Goal: Task Accomplishment & Management: Manage account settings

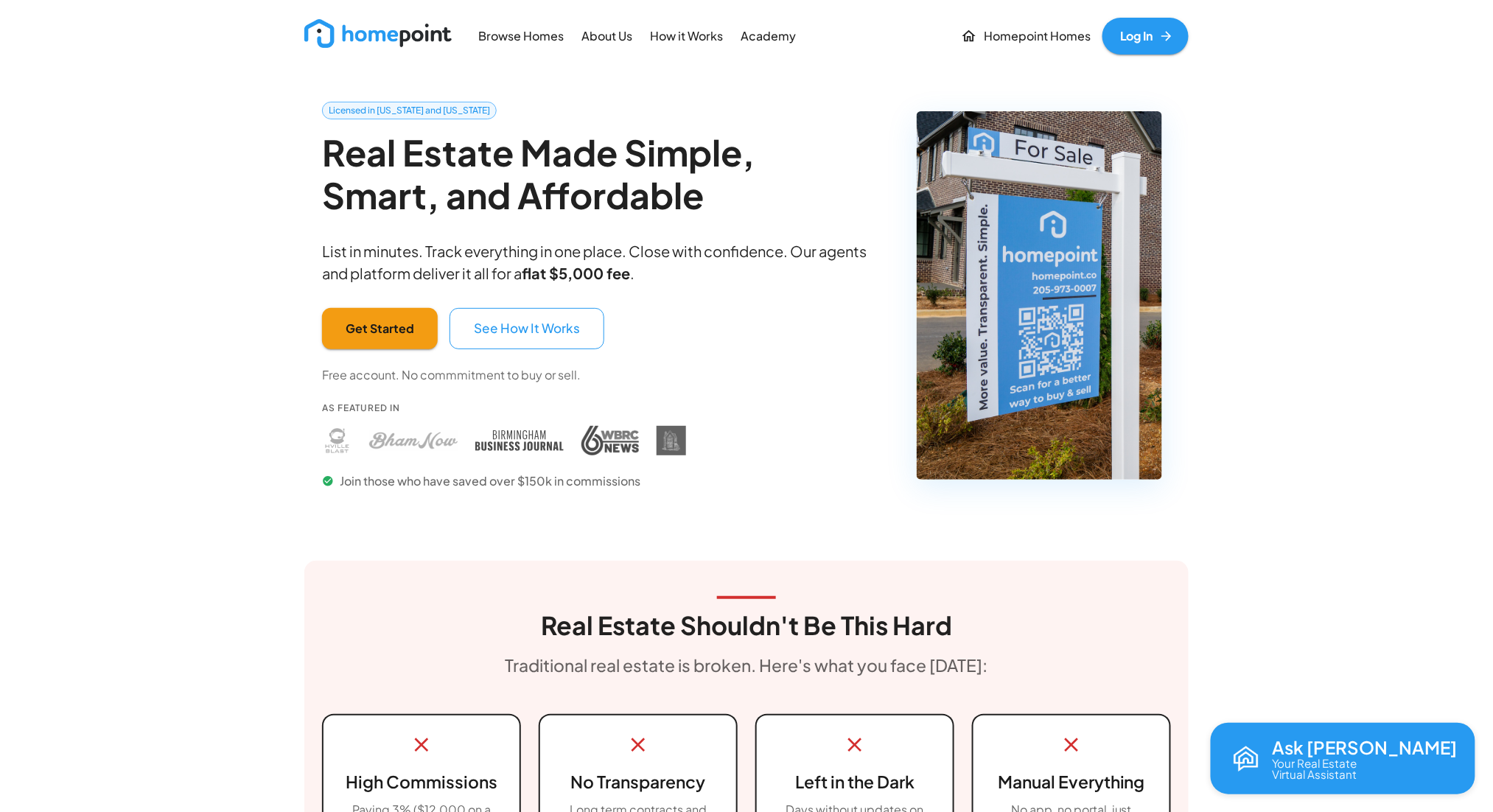
click at [1142, 32] on link "Log In" at bounding box center [1146, 36] width 86 height 37
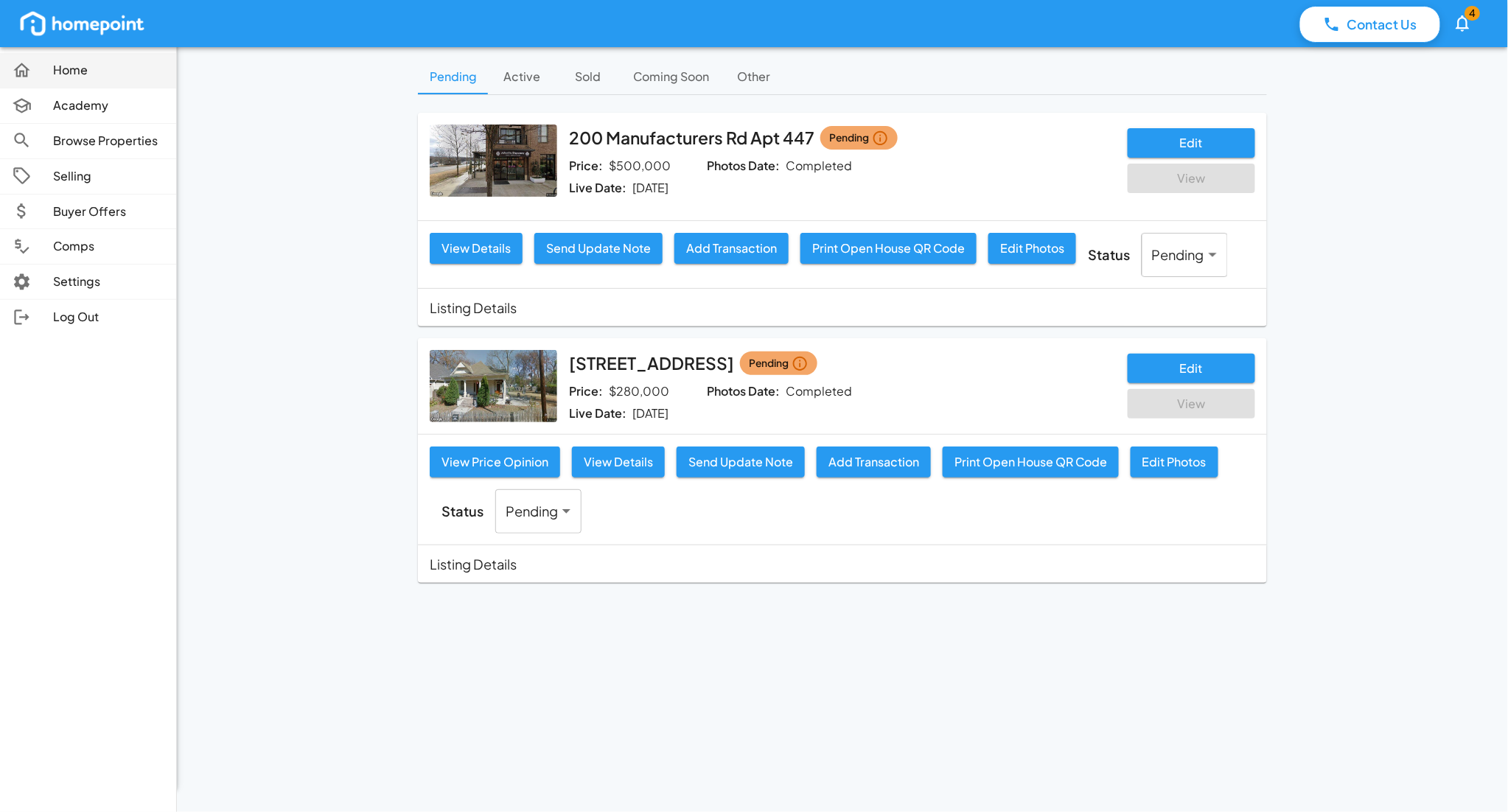
click at [100, 71] on p "Home" at bounding box center [109, 70] width 111 height 17
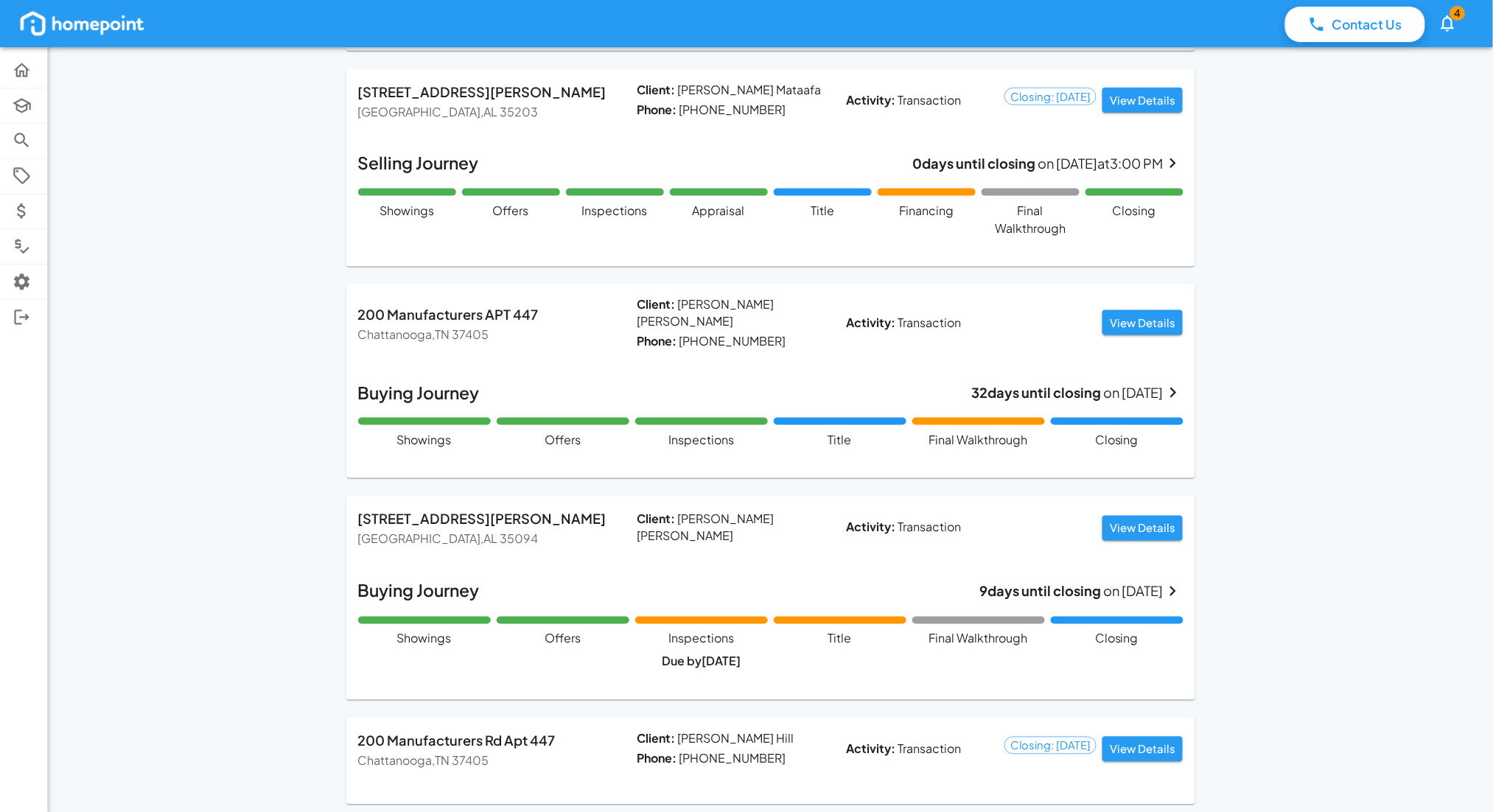
scroll to position [670, 0]
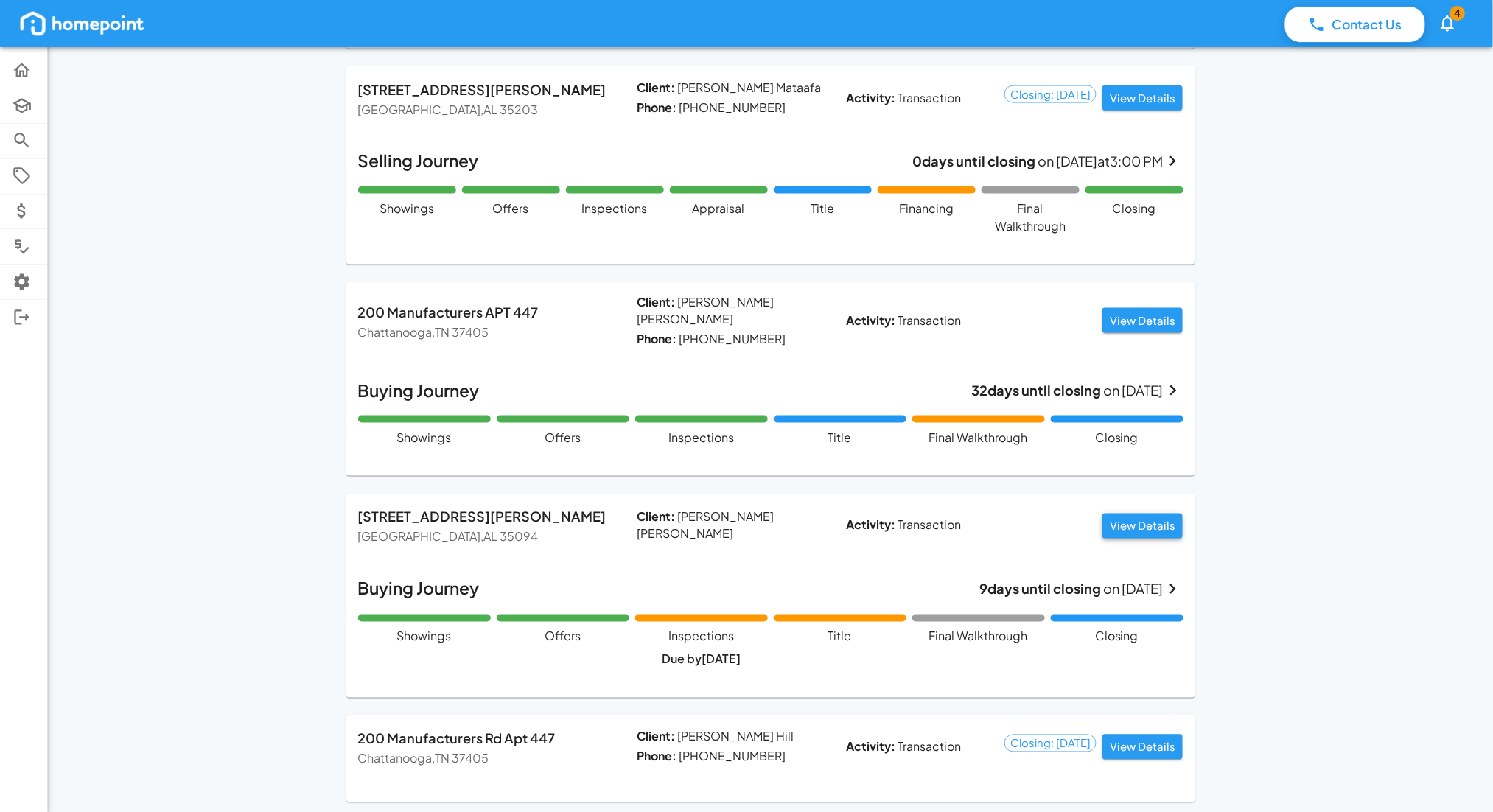
click at [1148, 514] on button "View Details" at bounding box center [1142, 526] width 80 height 25
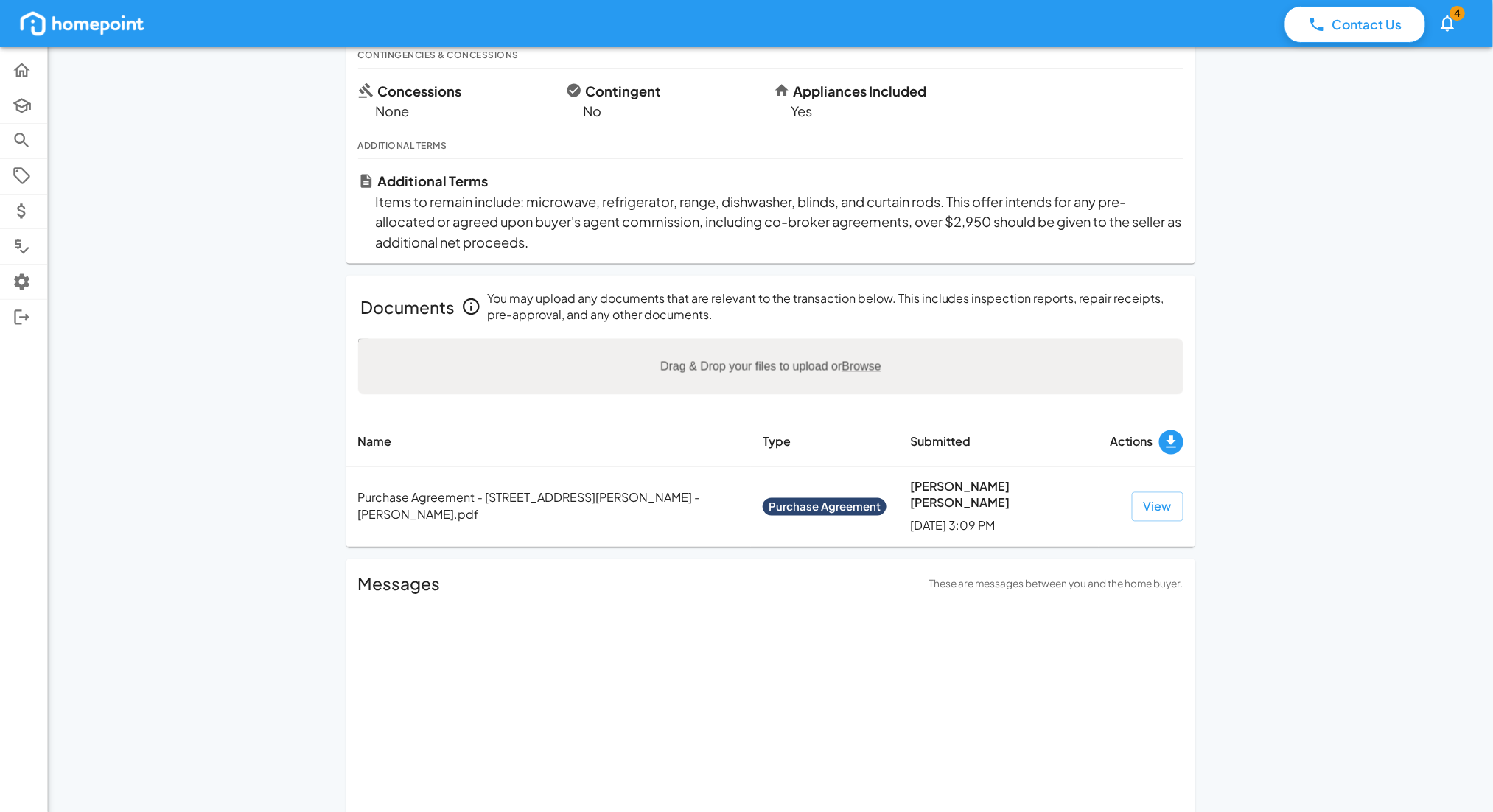
scroll to position [884, 0]
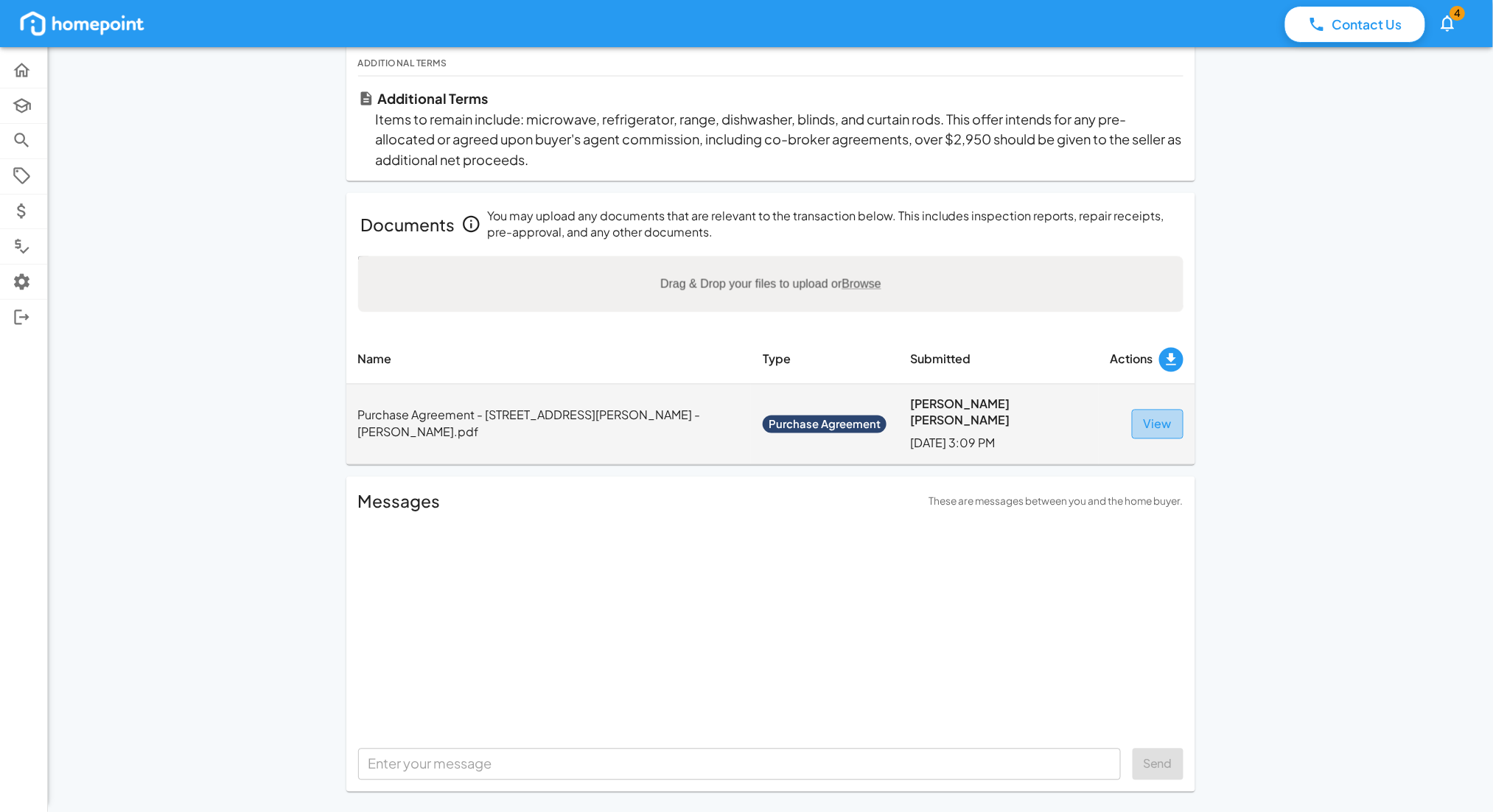
click at [1163, 417] on button "View" at bounding box center [1157, 424] width 52 height 29
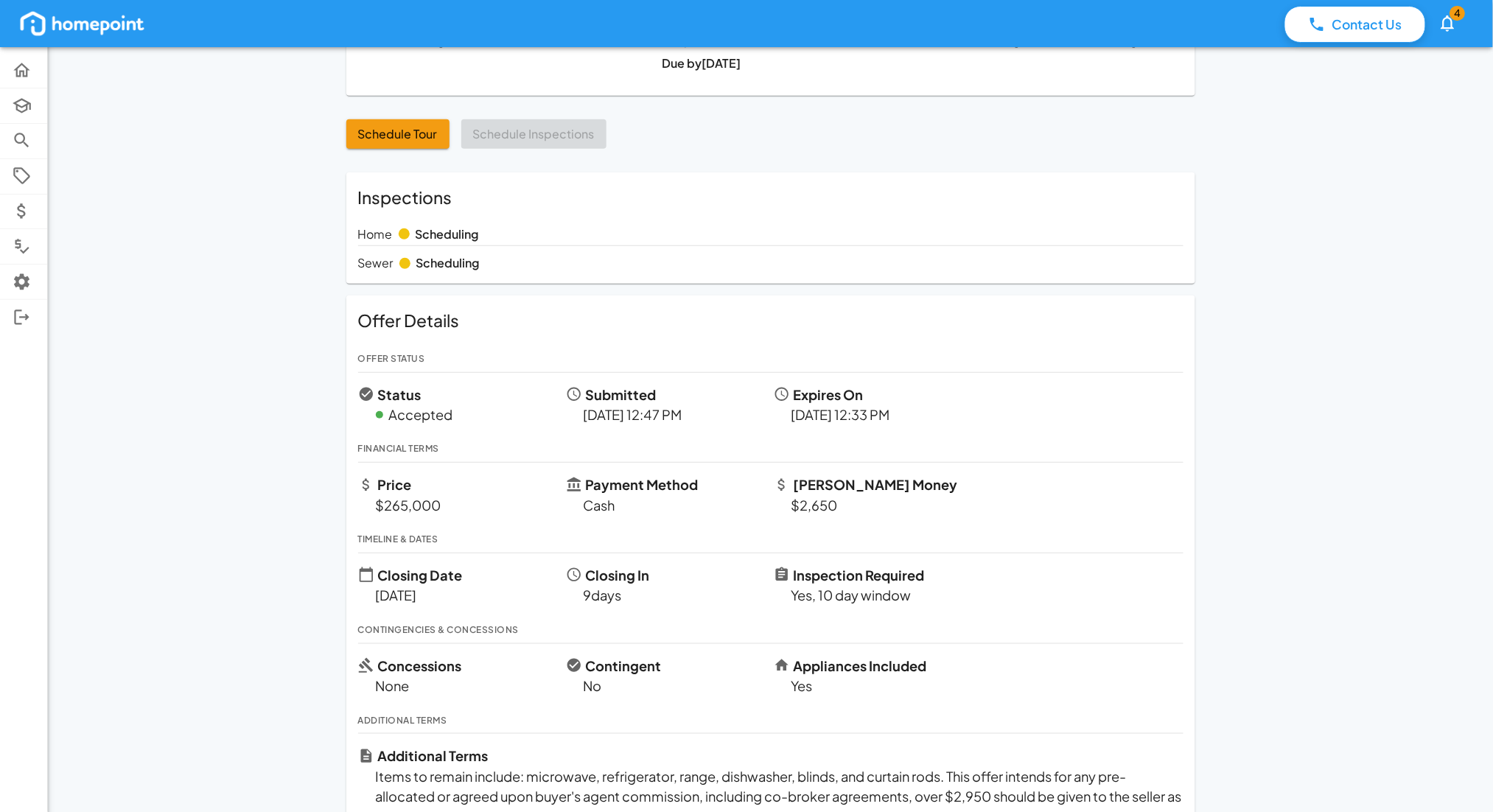
scroll to position [0, 0]
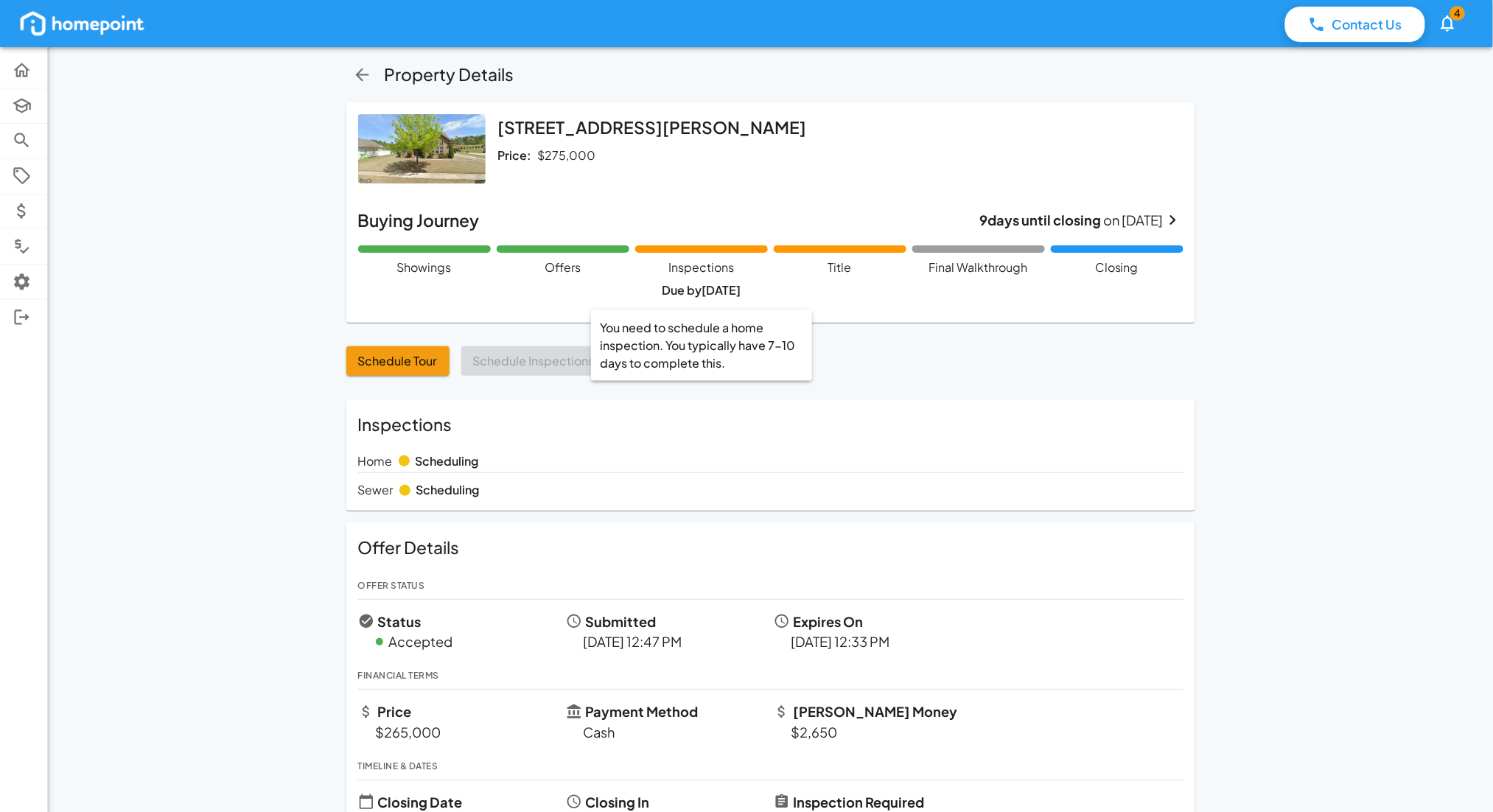
click at [703, 250] on div "You need to schedule a home inspection. You typically have 7-10 days to complet…" at bounding box center [702, 250] width 133 height 8
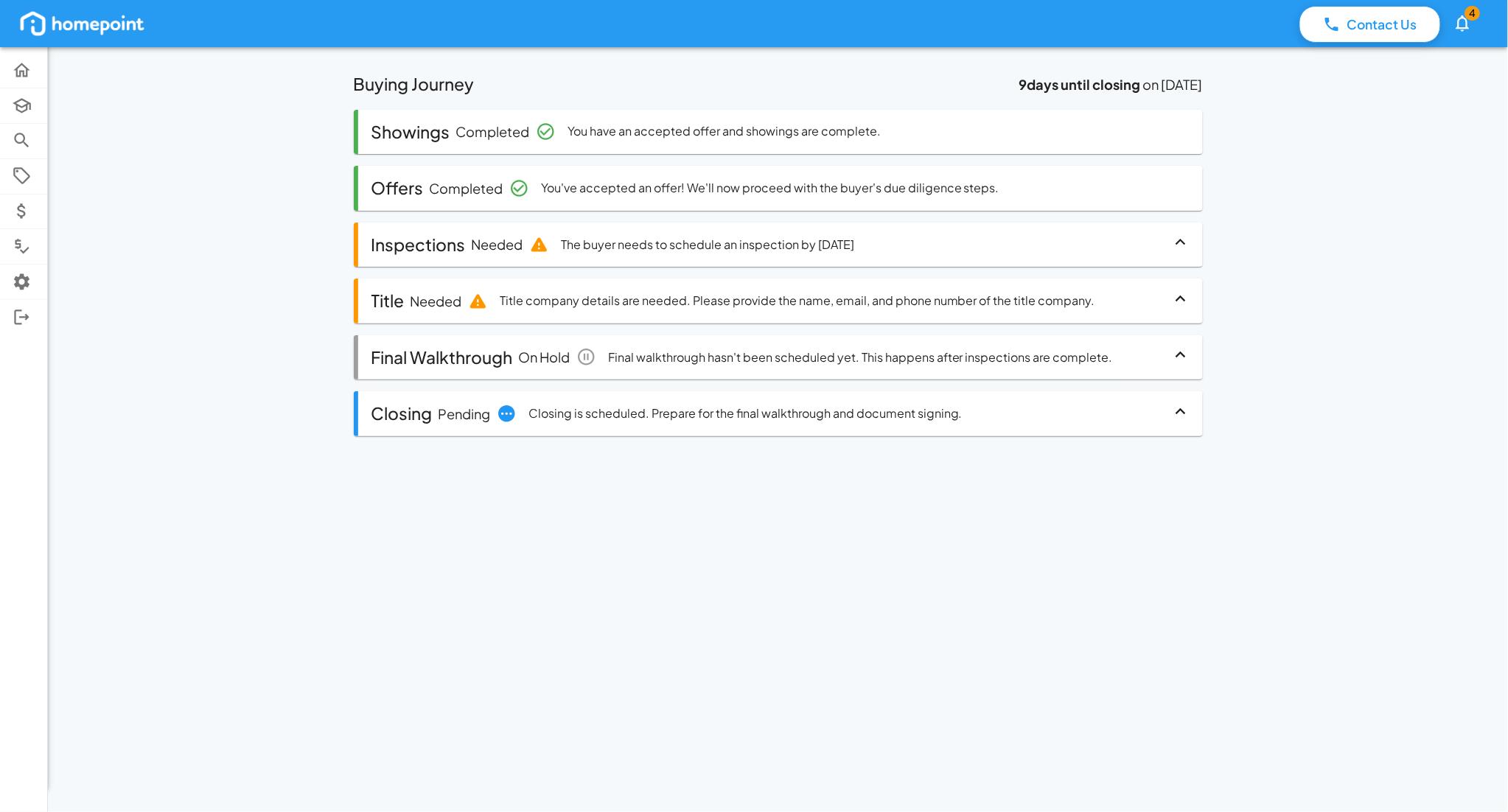
click at [600, 252] on p "The buyer needs to schedule an inspection by [DATE]" at bounding box center [707, 245] width 294 height 17
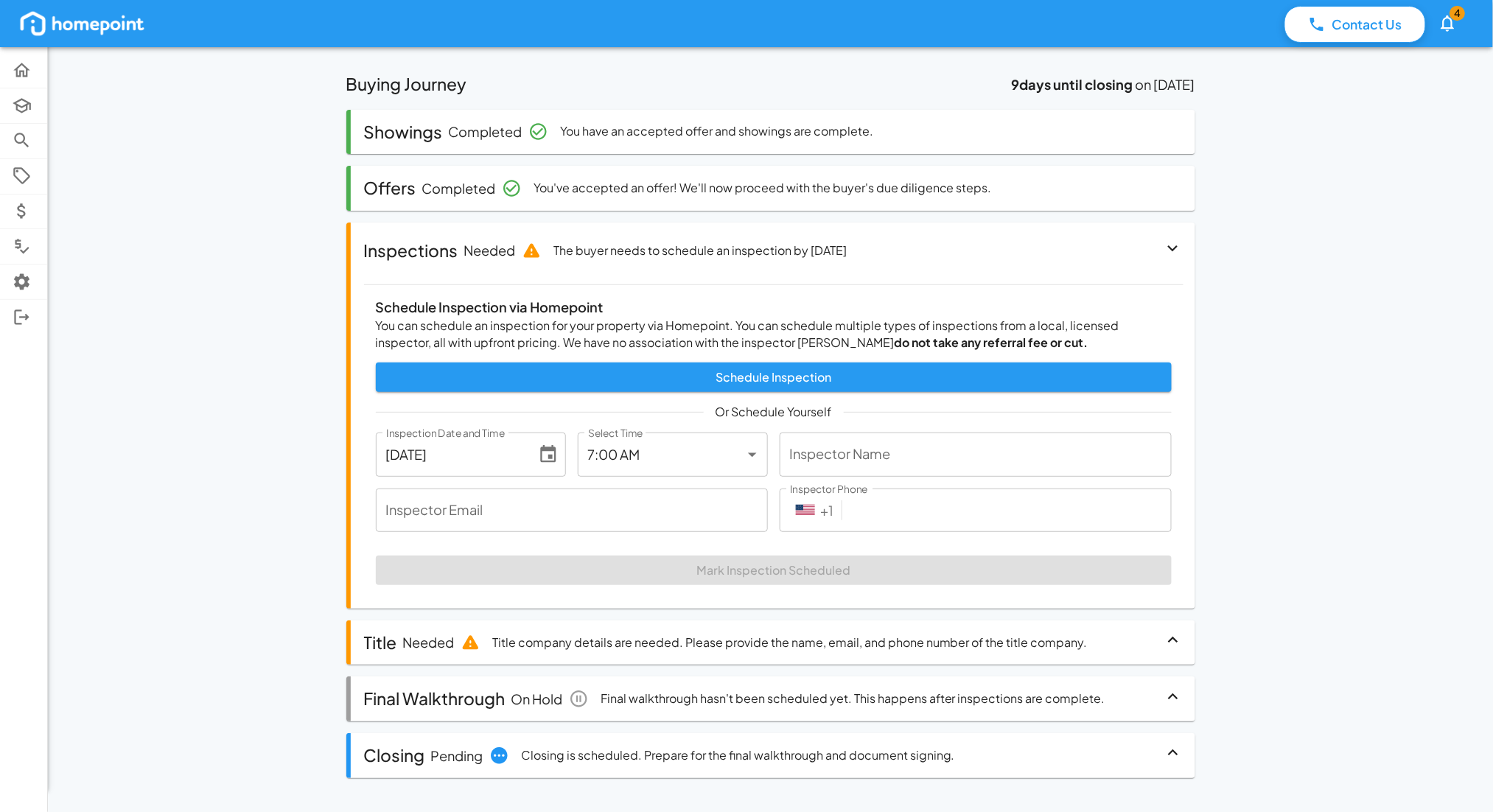
click at [1178, 243] on icon at bounding box center [1173, 248] width 20 height 20
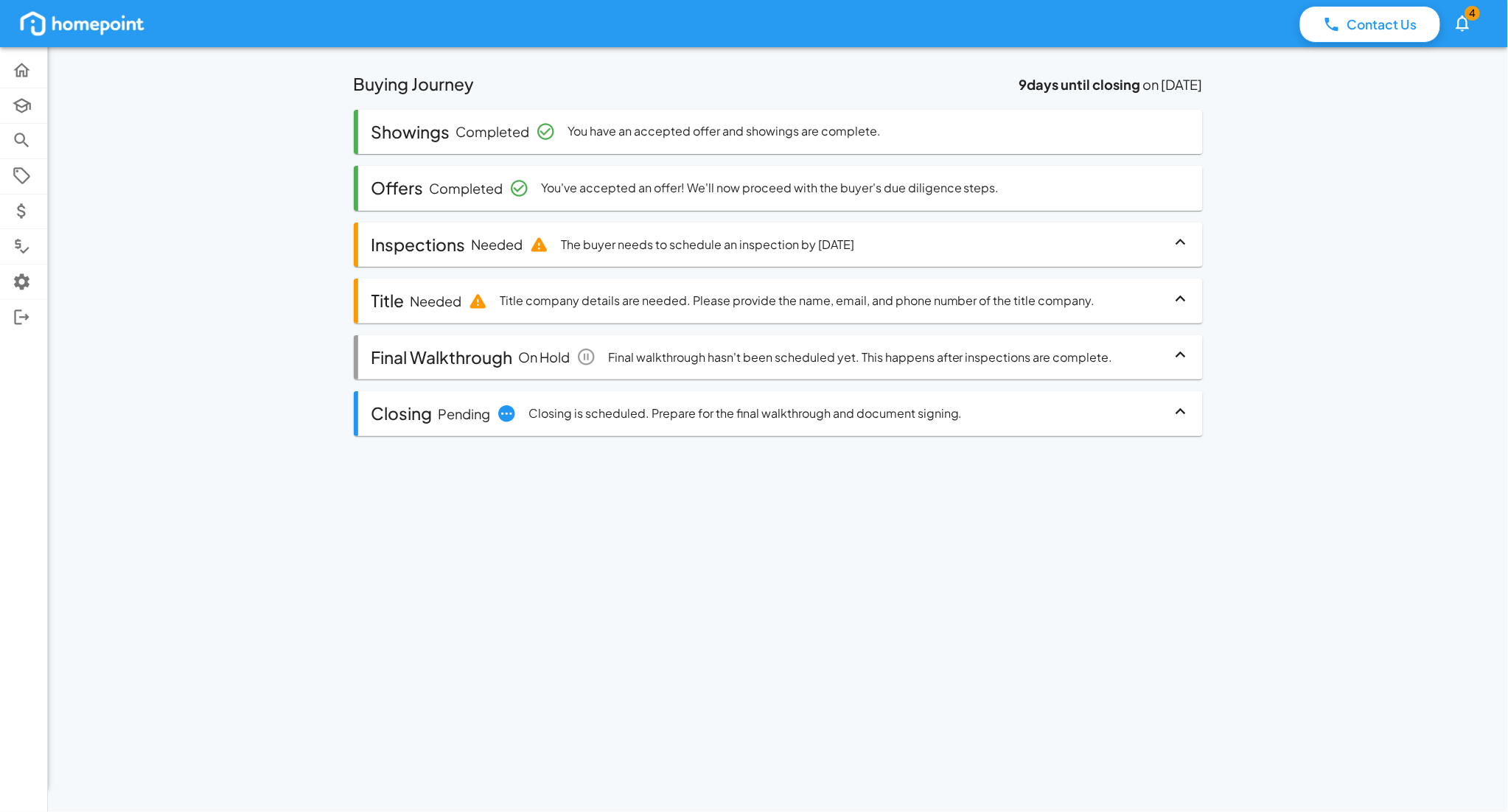
click at [502, 313] on div "Title Needed Title company details are needed. Please provide the name, email, …" at bounding box center [733, 300] width 724 height 27
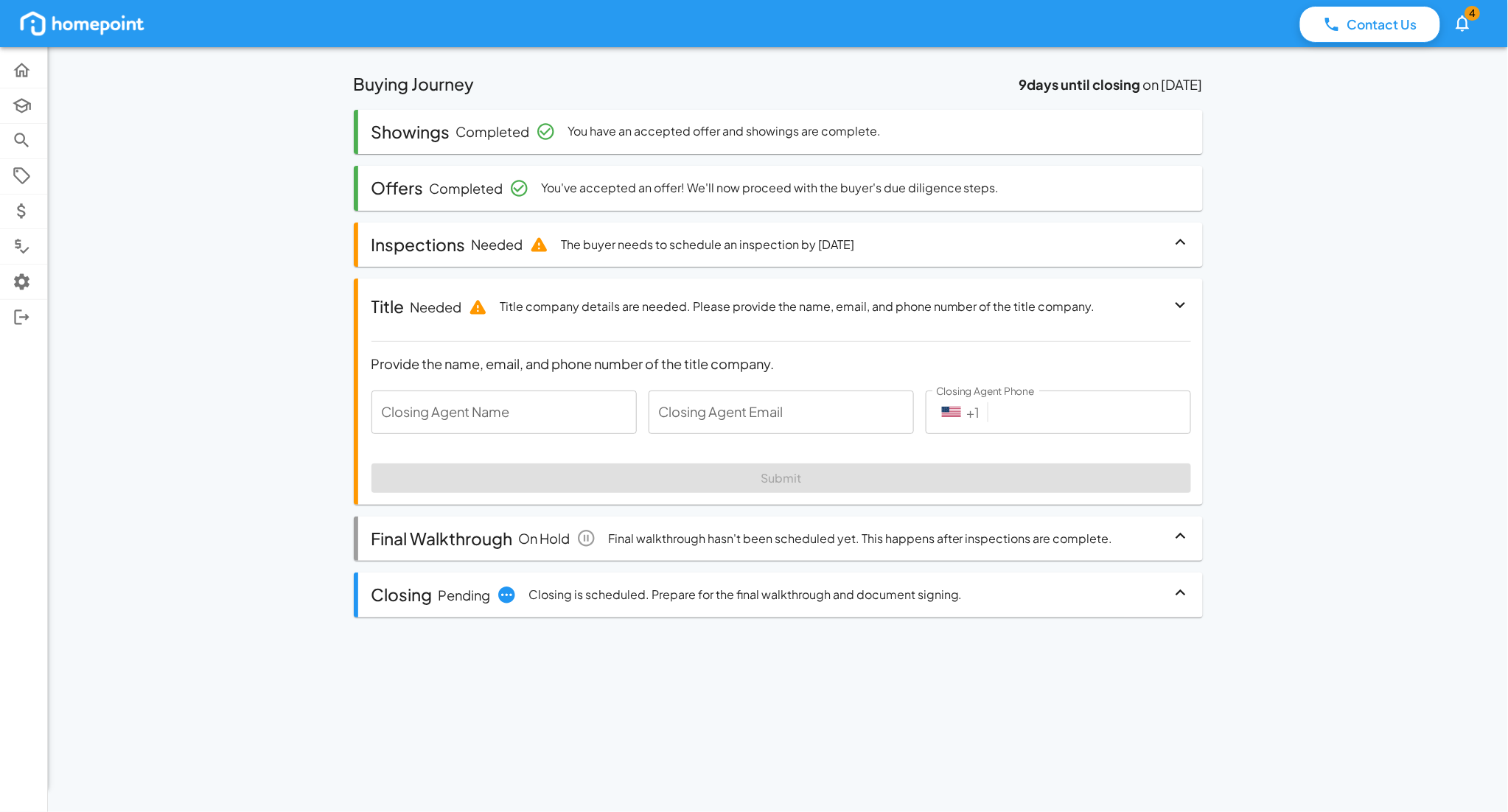
click at [505, 300] on p "Title company details are needed. Please provide the name, email, and phone num…" at bounding box center [798, 307] width 596 height 17
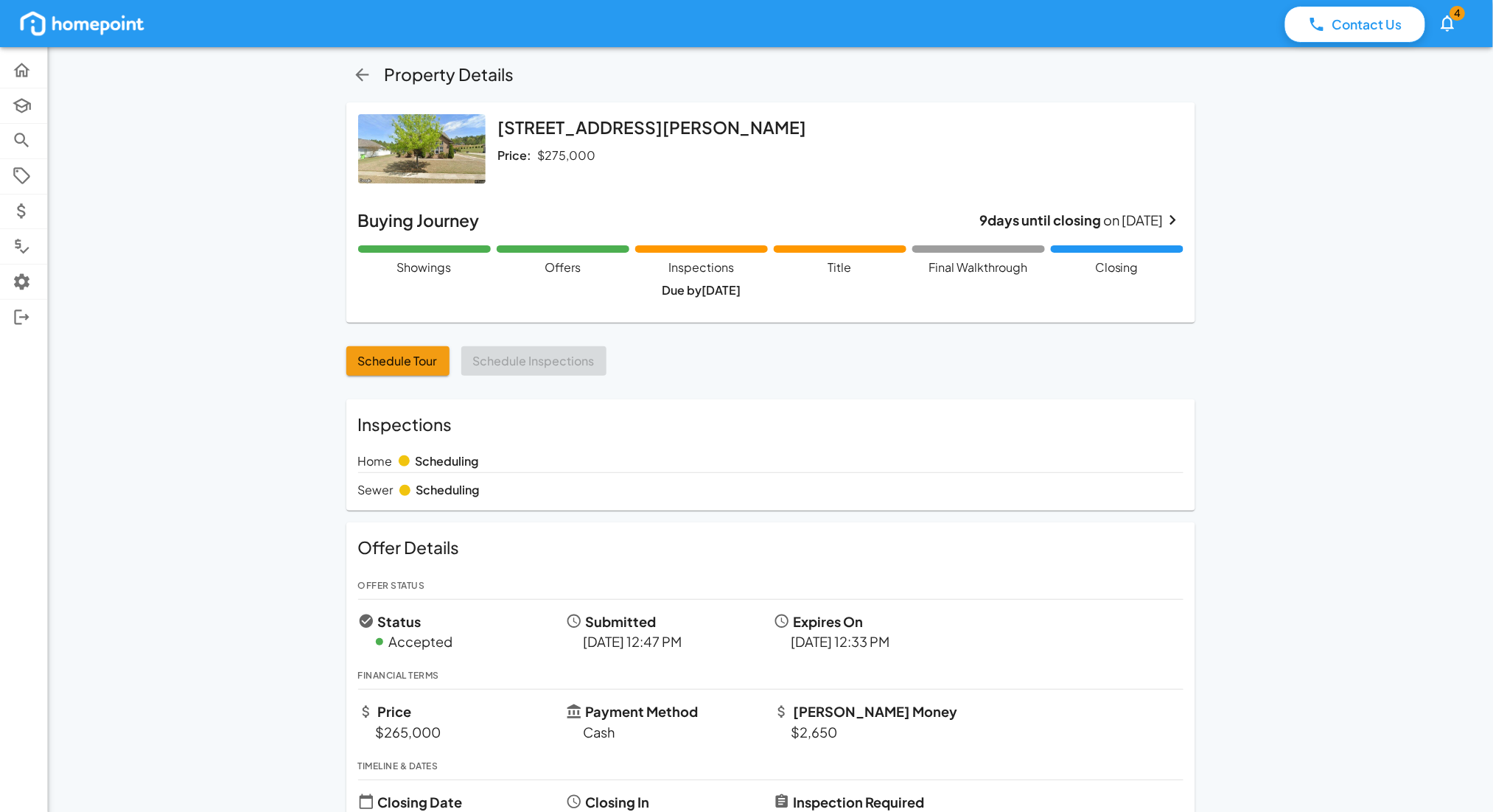
click at [363, 81] on icon "button" at bounding box center [362, 75] width 20 height 20
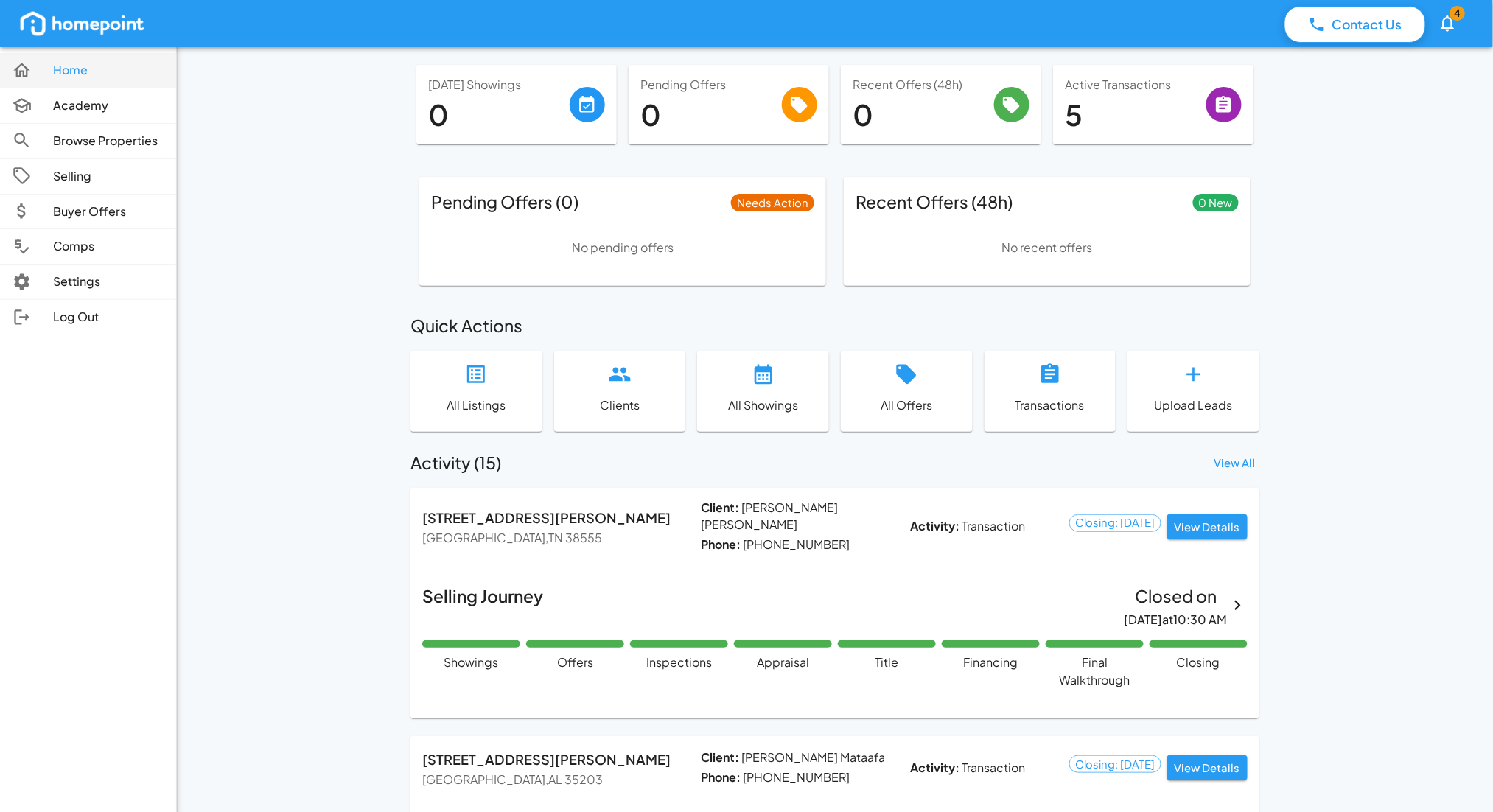
click at [130, 86] on link "Home" at bounding box center [88, 70] width 176 height 35
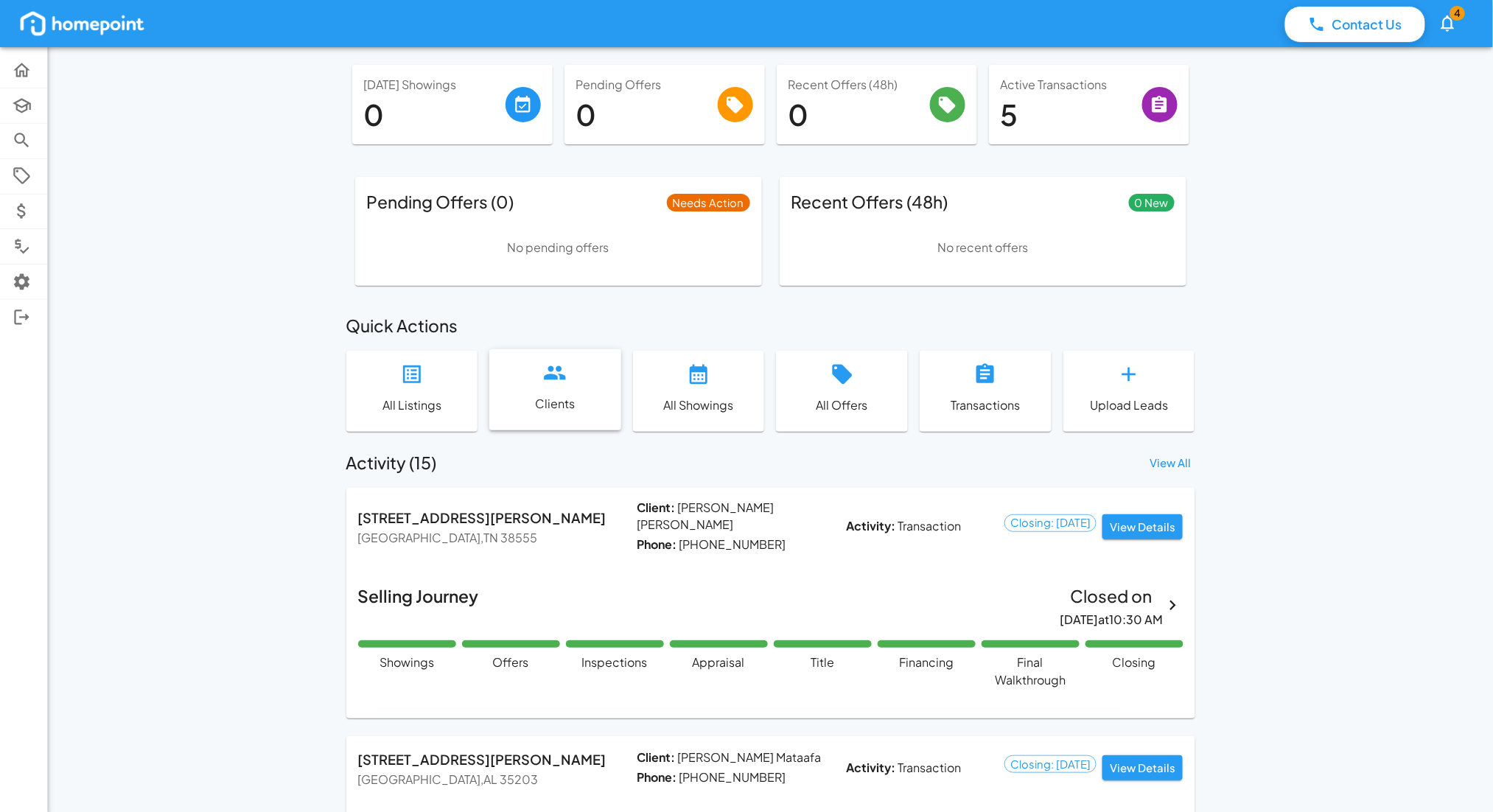
click at [565, 386] on div "Clients" at bounding box center [555, 389] width 132 height 80
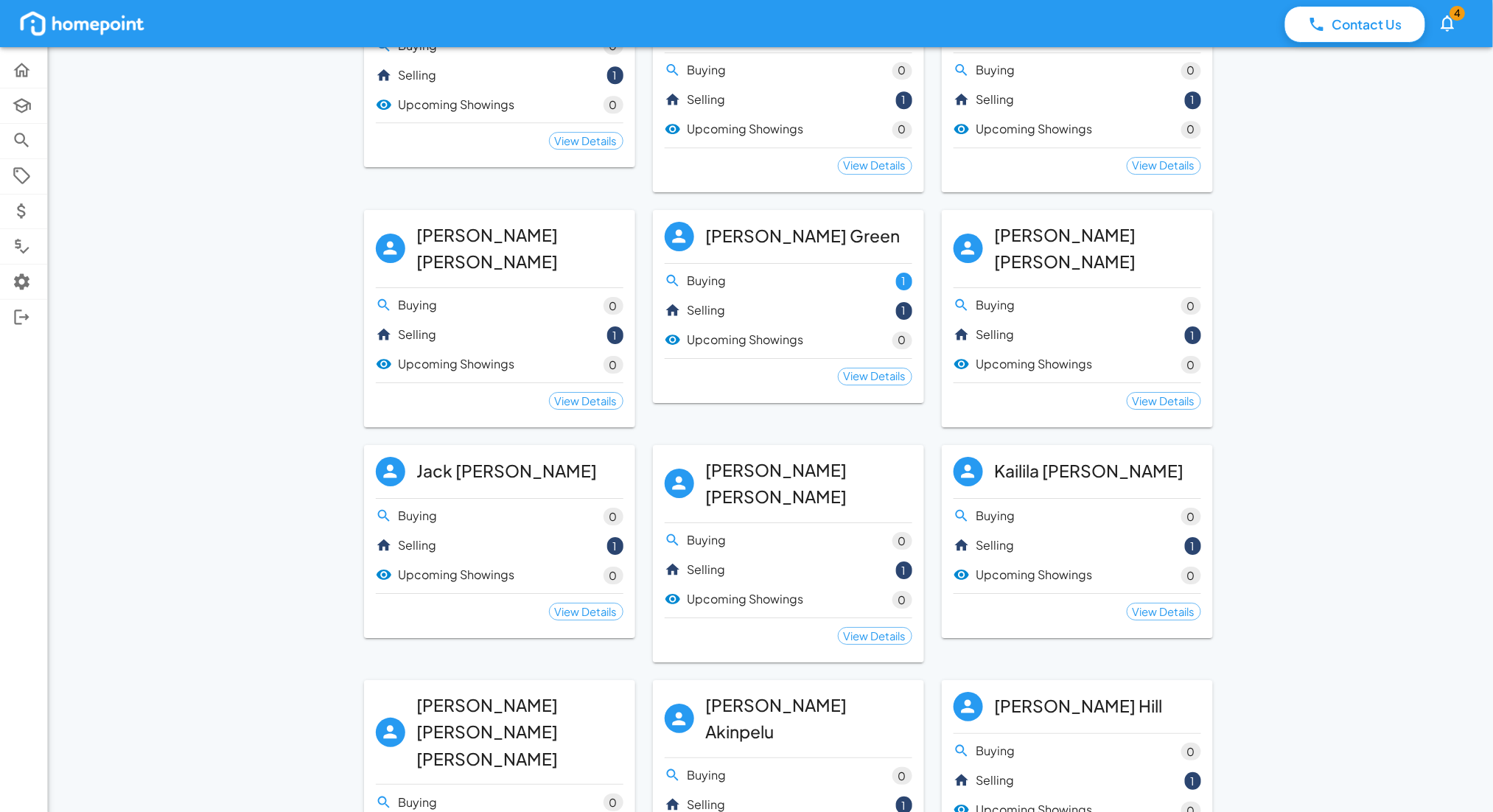
scroll to position [6387, 0]
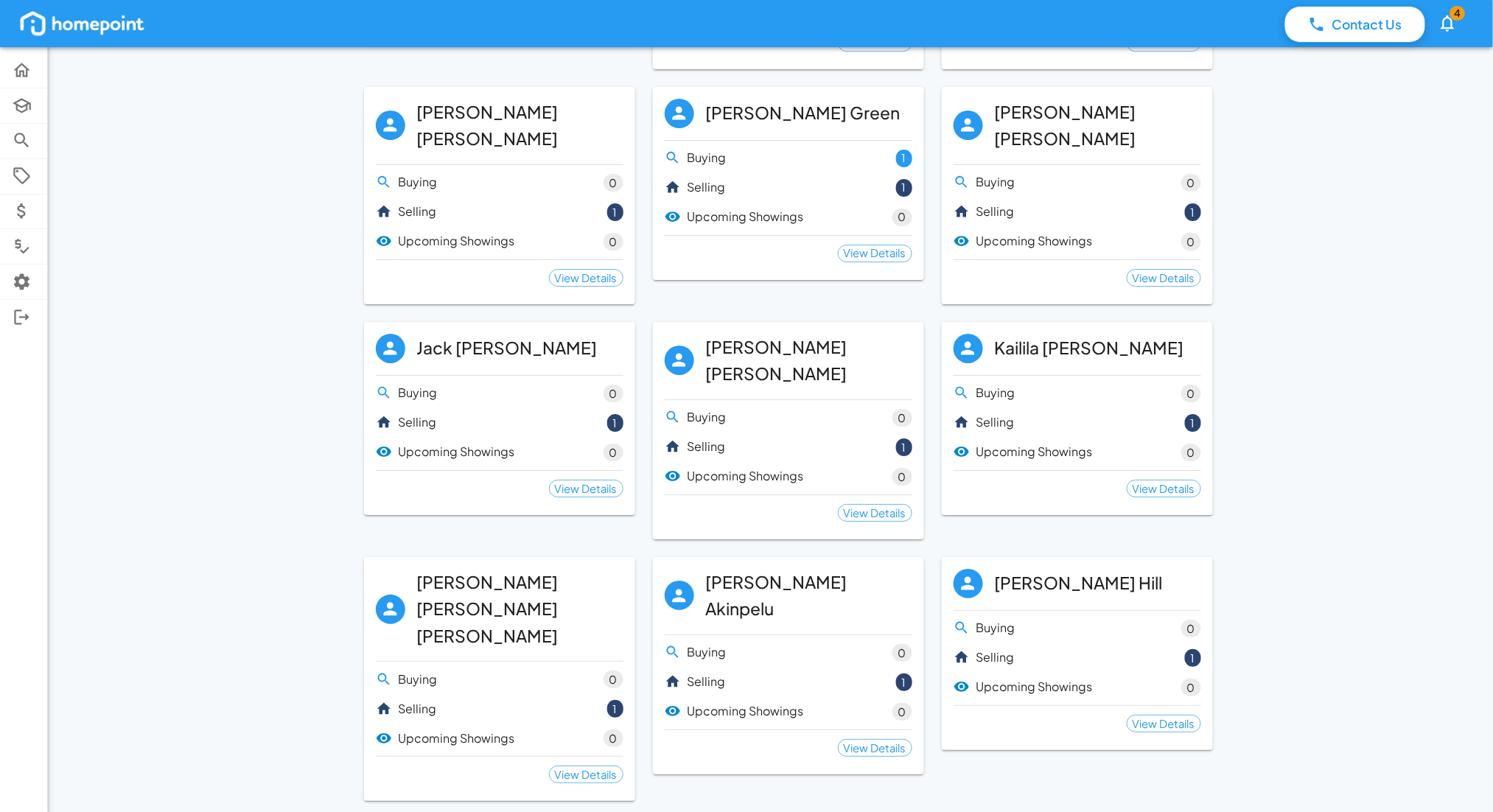
scroll to position [6410, 0]
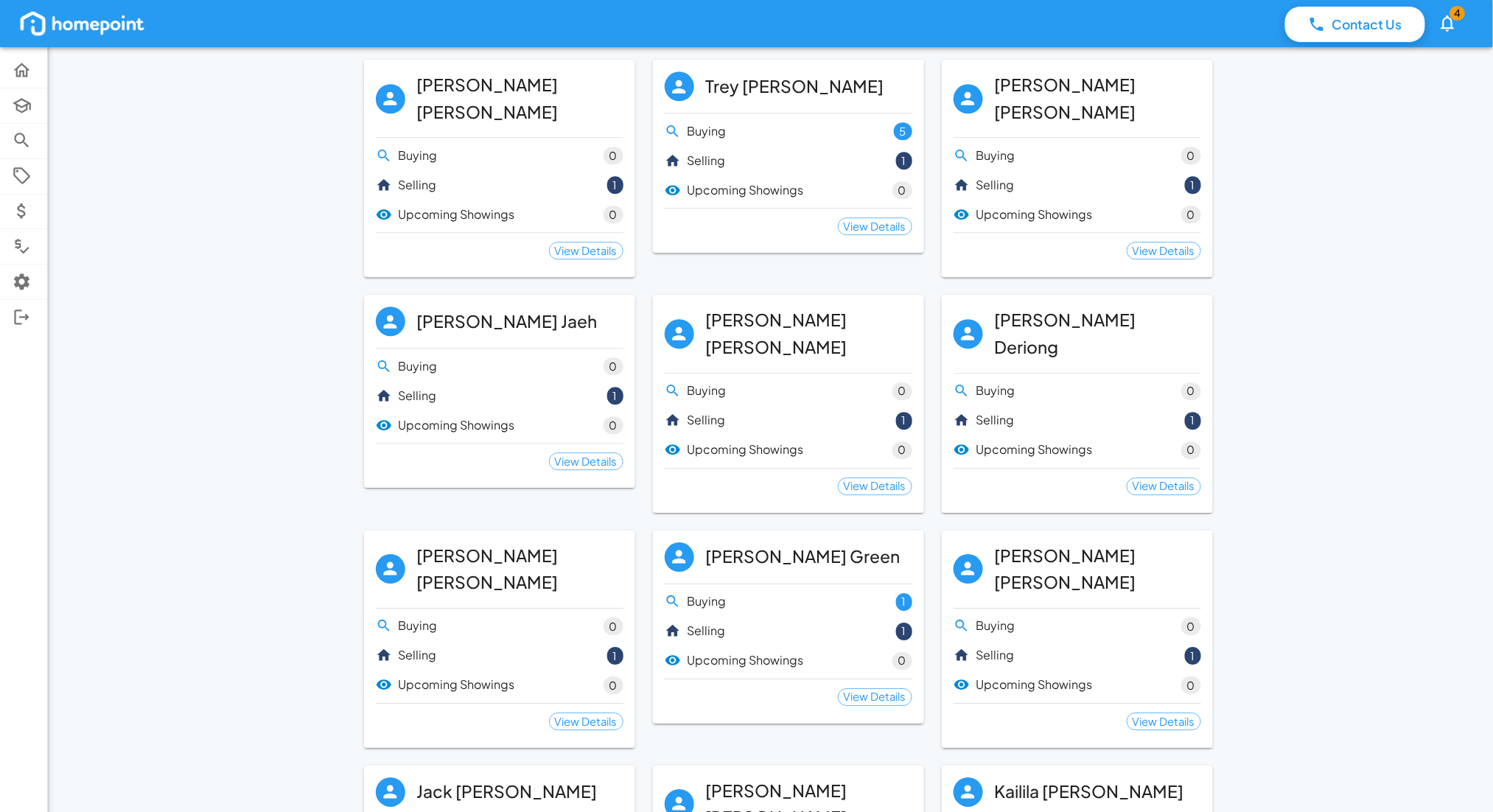
scroll to position [6092, 0]
